Goal: Task Accomplishment & Management: Manage account settings

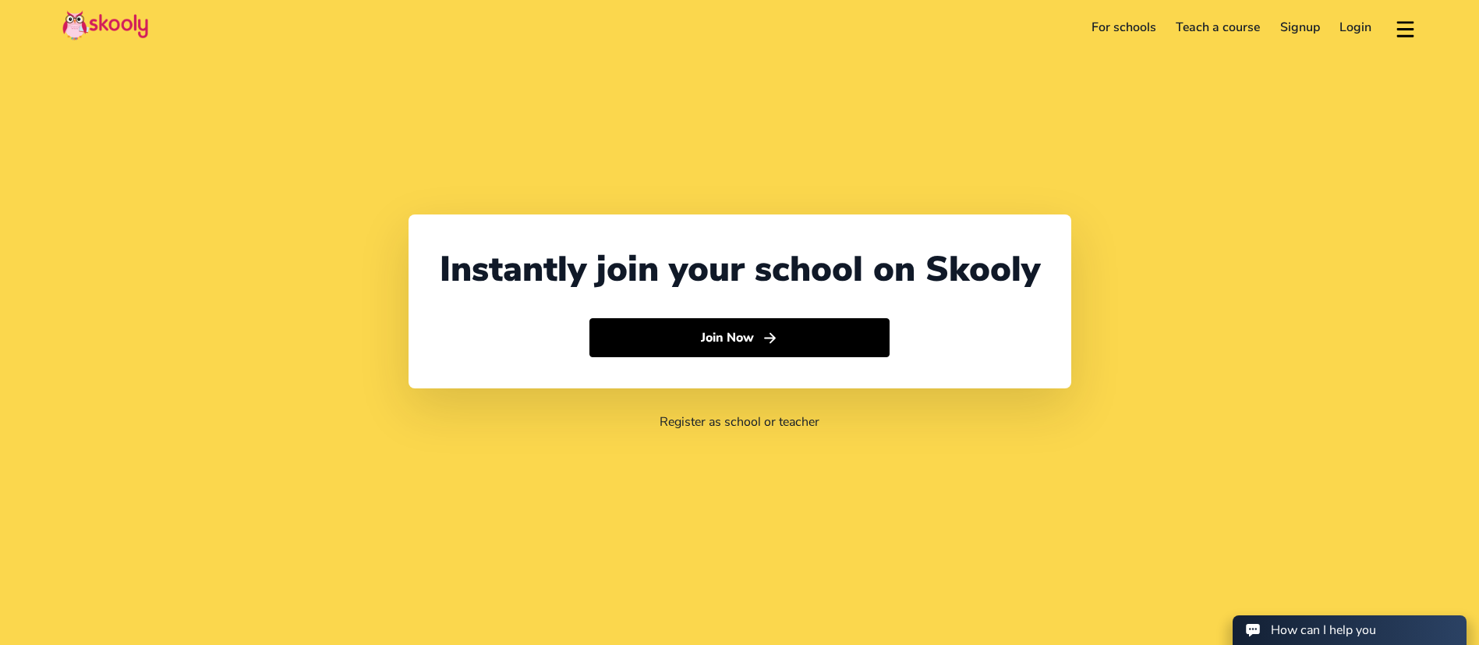
select select "971"
select select "[GEOGRAPHIC_DATA]"
select select "[GEOGRAPHIC_DATA]/[GEOGRAPHIC_DATA]"
click at [1354, 27] on link "Login" at bounding box center [1356, 27] width 52 height 25
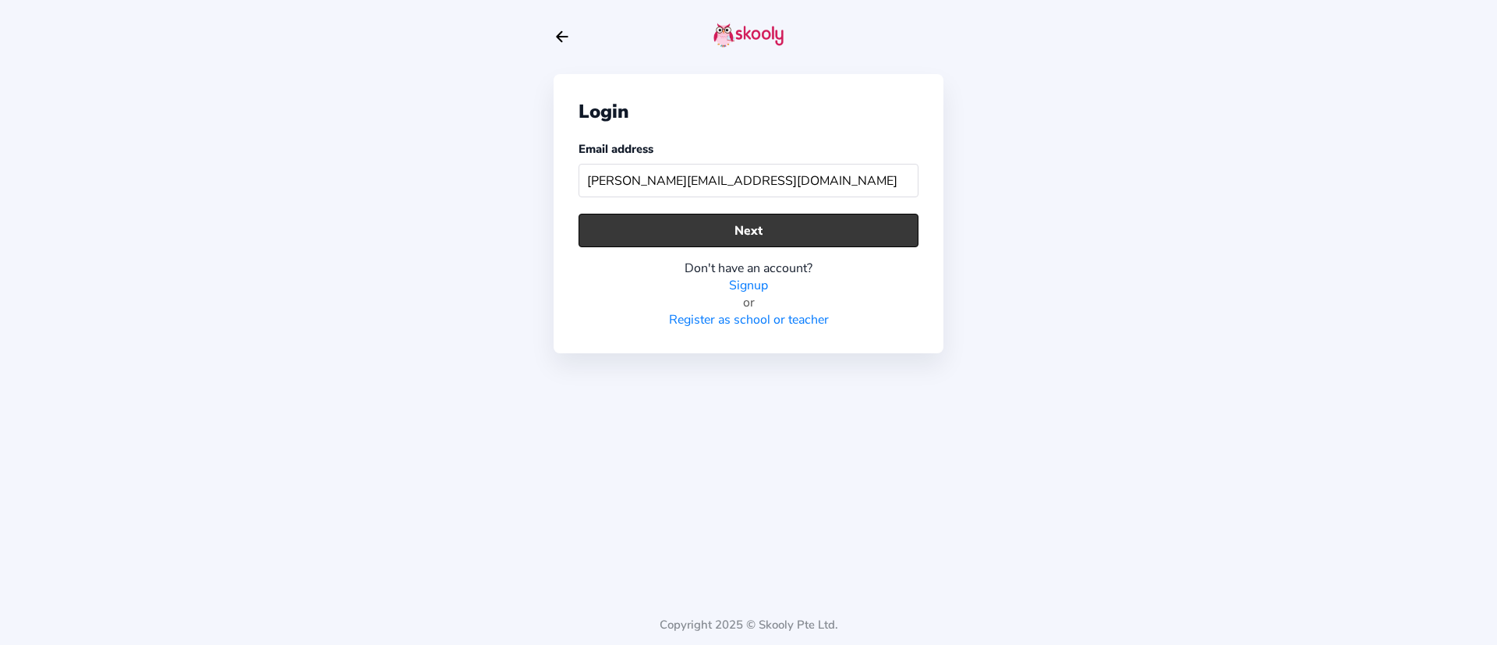
type input "[PERSON_NAME][EMAIL_ADDRESS][DOMAIN_NAME]"
click at [737, 228] on button "Next" at bounding box center [749, 231] width 340 height 34
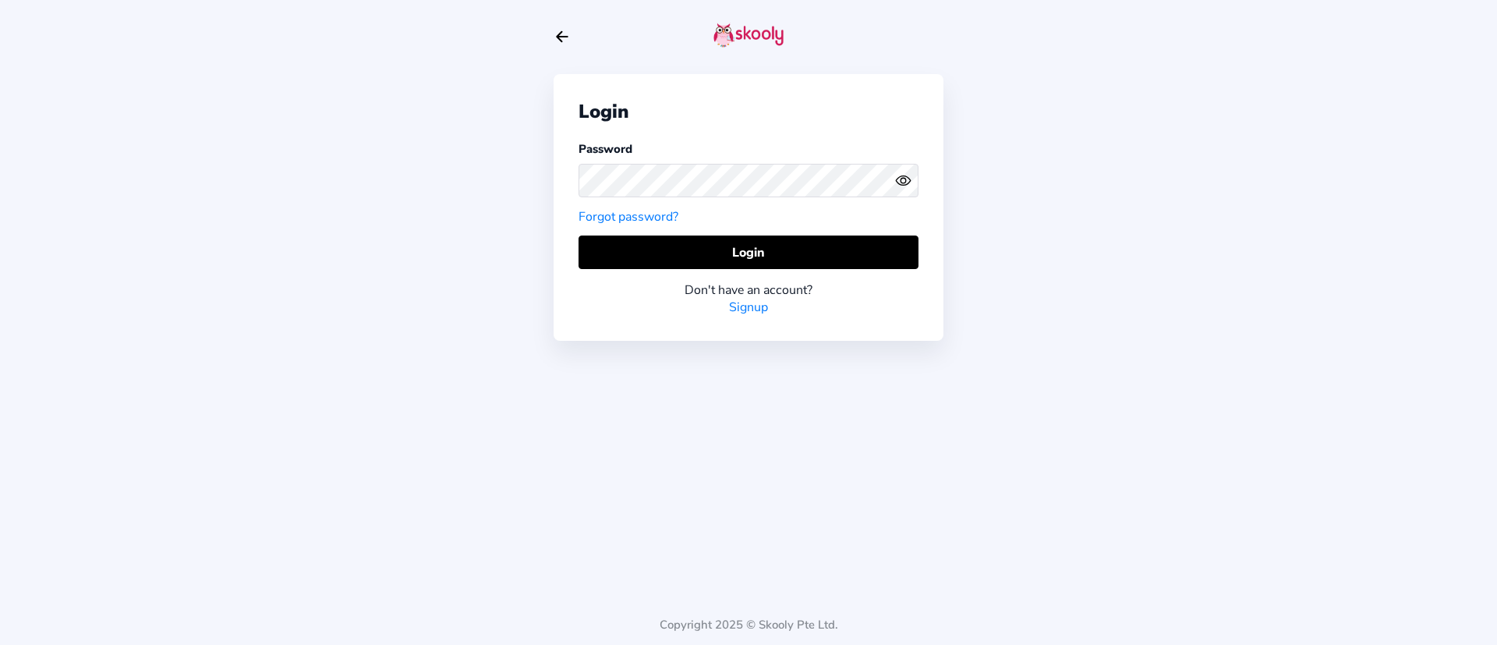
click at [765, 199] on div at bounding box center [749, 181] width 340 height 46
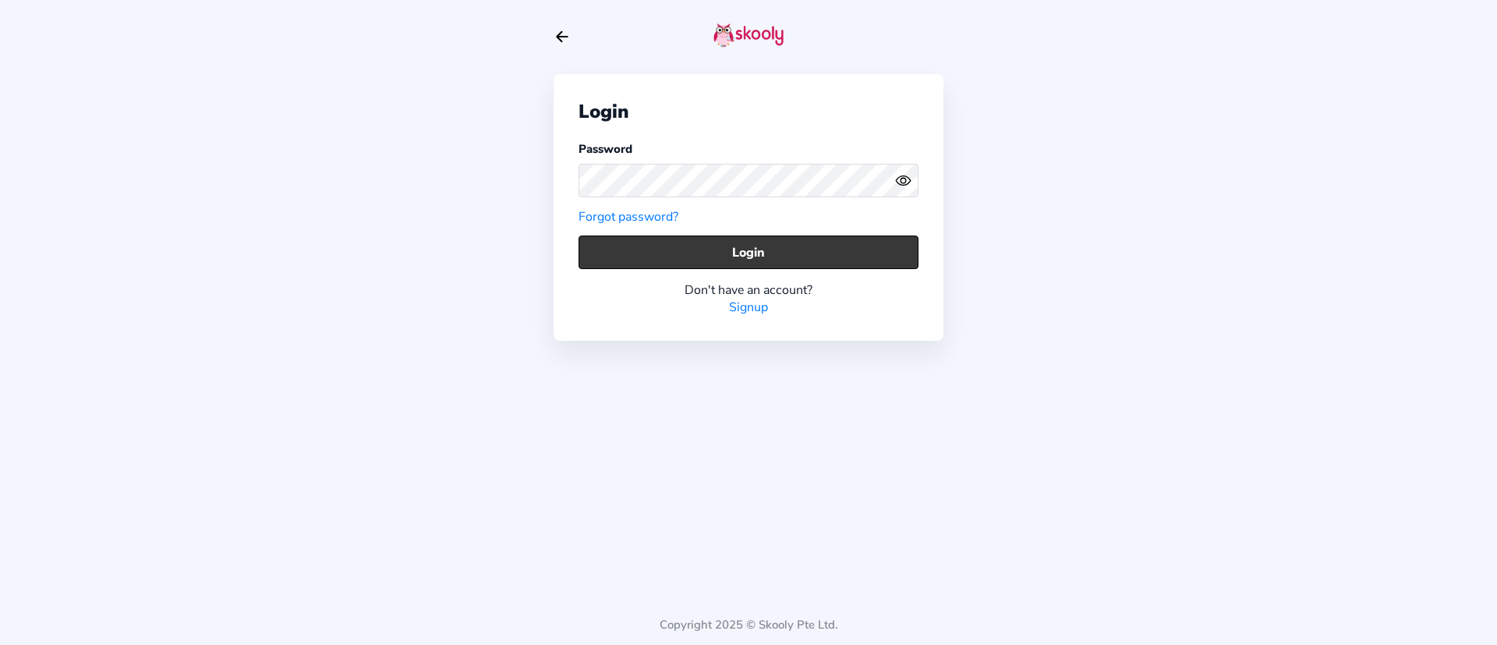
click at [798, 258] on button "Login" at bounding box center [749, 253] width 340 height 34
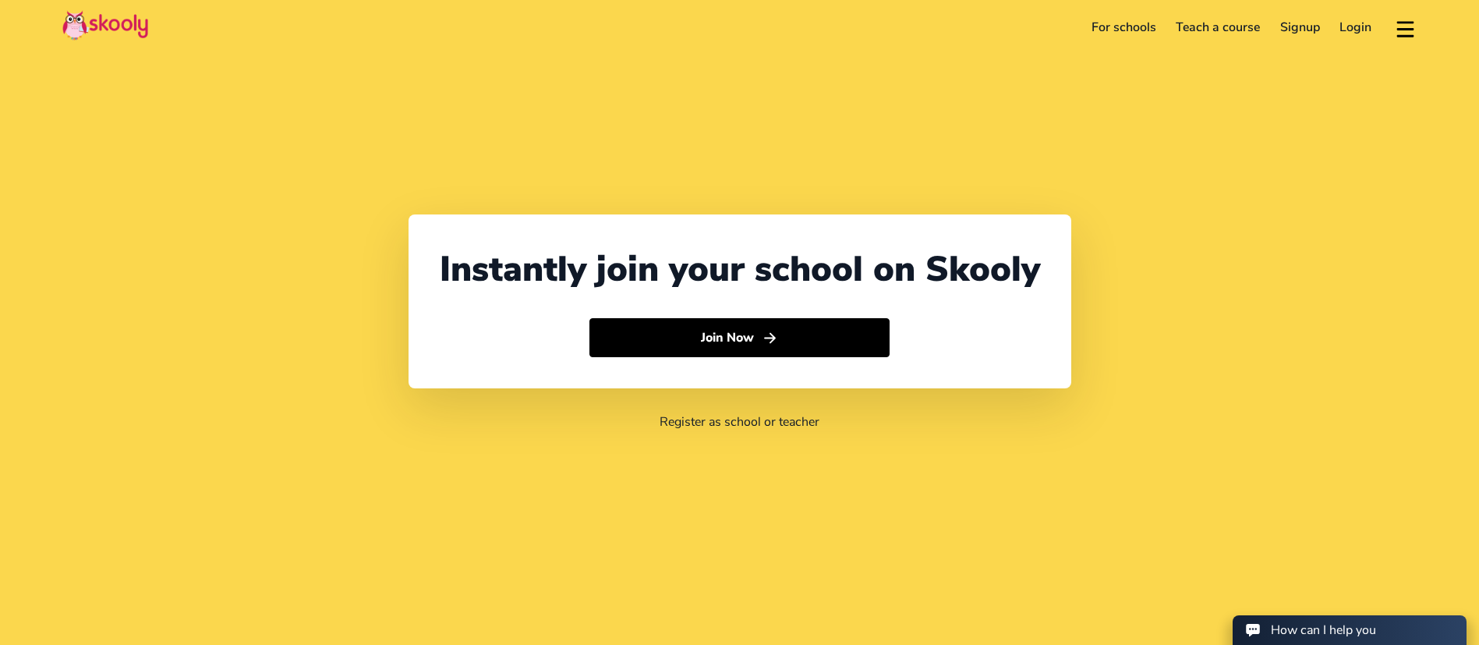
select select "971"
select select "[GEOGRAPHIC_DATA]"
select select "[GEOGRAPHIC_DATA]/[GEOGRAPHIC_DATA]"
click at [1361, 35] on link "Login" at bounding box center [1356, 27] width 52 height 25
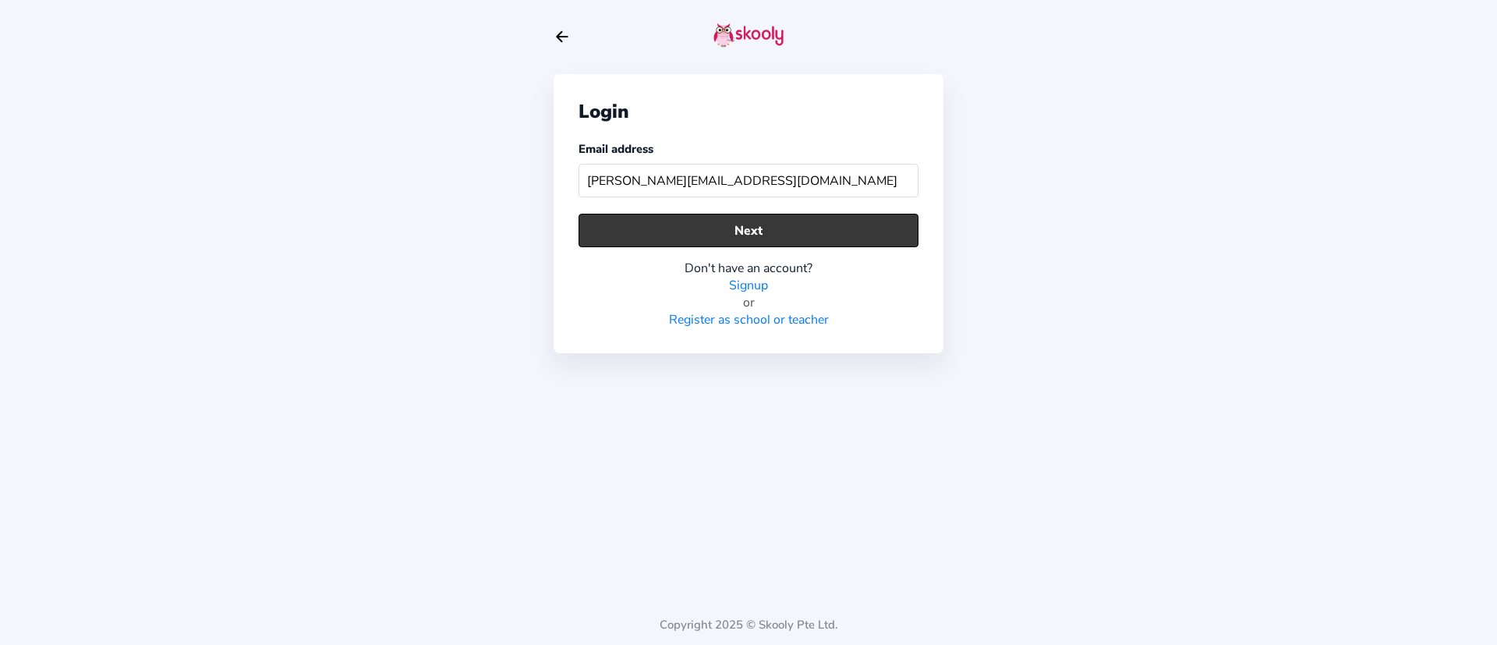
type input "[PERSON_NAME][EMAIL_ADDRESS][DOMAIN_NAME]"
click at [827, 230] on button "Next" at bounding box center [749, 231] width 340 height 34
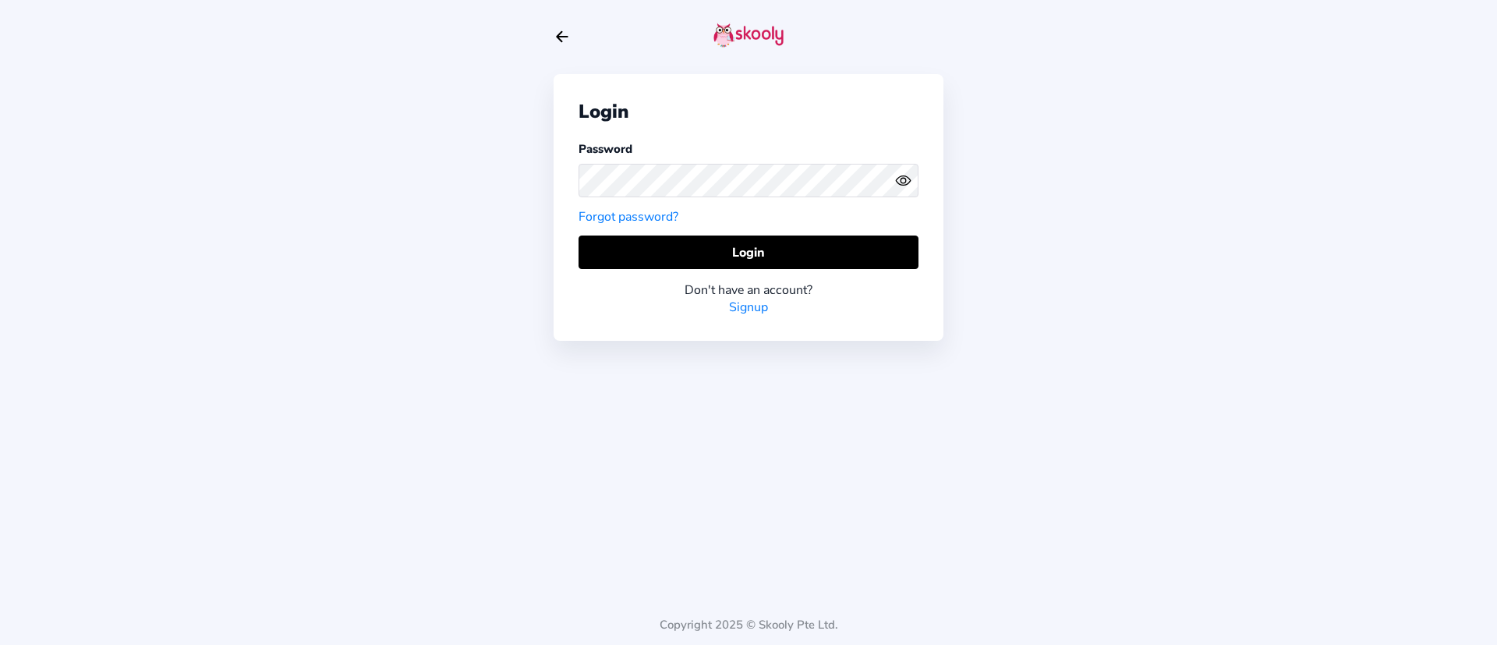
click at [604, 234] on div "Login Password Forgot password? Login Don't have an account? Signup" at bounding box center [749, 207] width 390 height 267
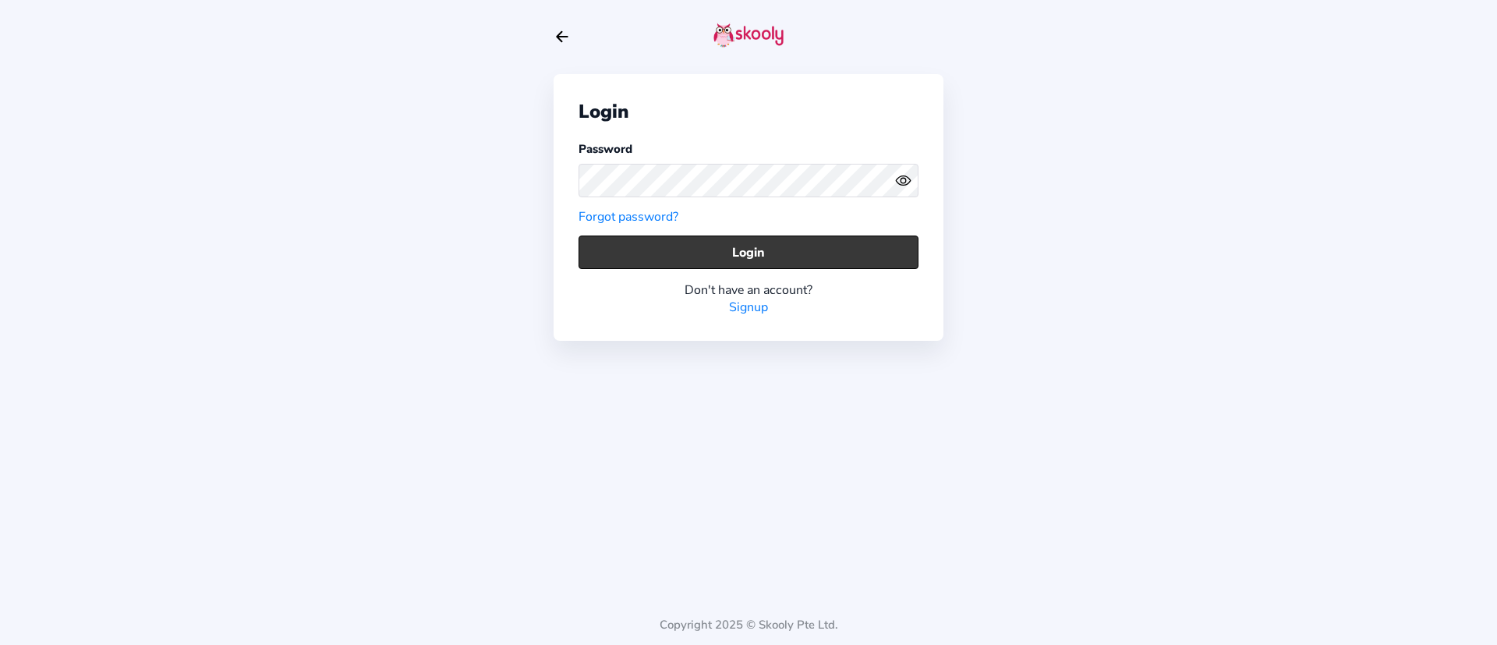
click at [603, 242] on button "Login" at bounding box center [749, 253] width 340 height 34
